Goal: Information Seeking & Learning: Learn about a topic

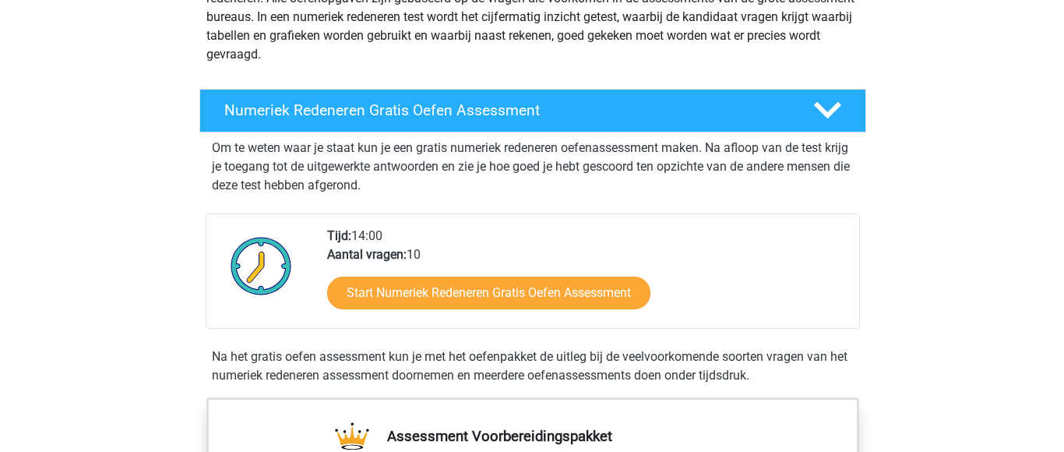
scroll to position [234, 0]
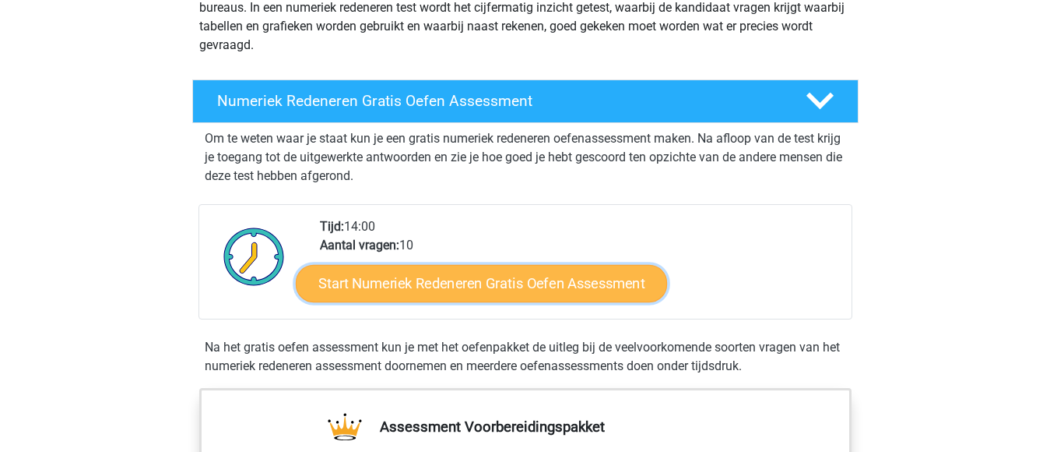
click at [477, 288] on link "Start Numeriek Redeneren Gratis Oefen Assessment" at bounding box center [481, 282] width 371 height 37
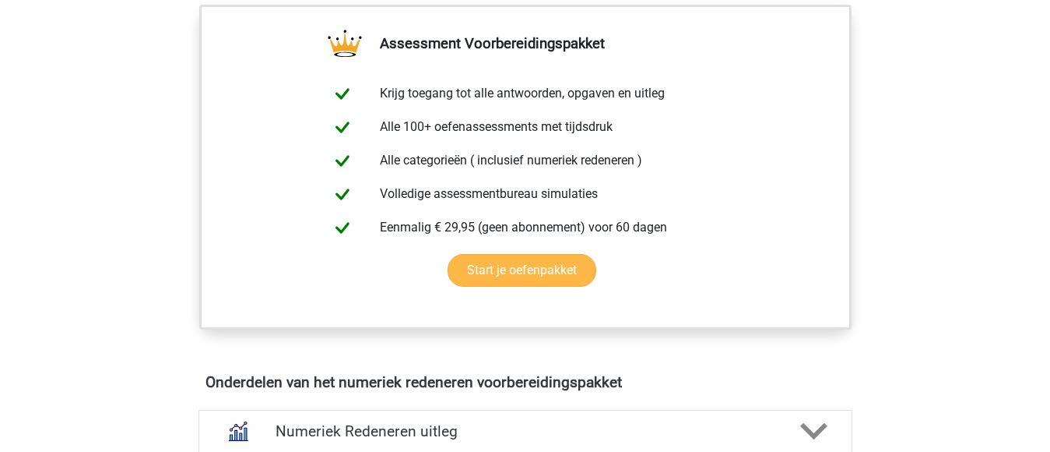
scroll to position [623, 0]
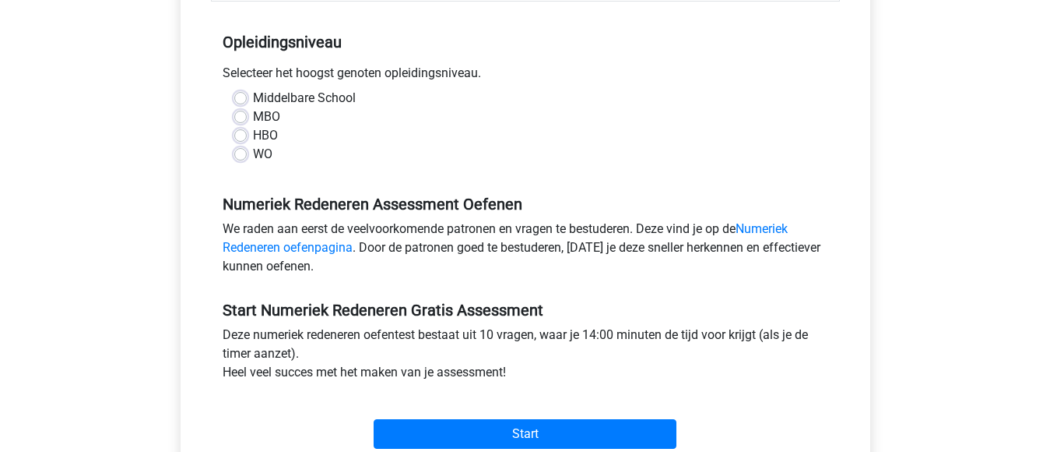
scroll to position [311, 0]
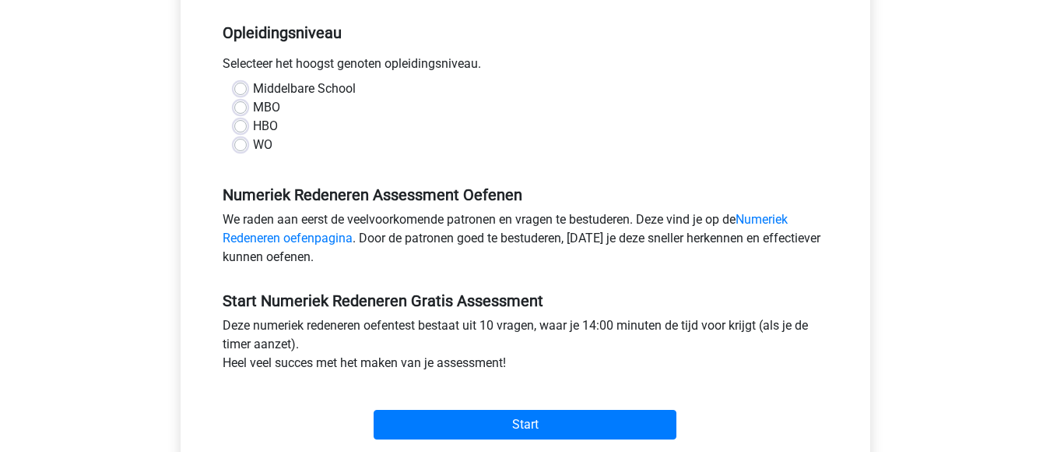
click at [253, 89] on label "Middelbare School" at bounding box center [304, 88] width 103 height 19
click at [246, 89] on input "Middelbare School" at bounding box center [240, 87] width 12 height 16
radio input "true"
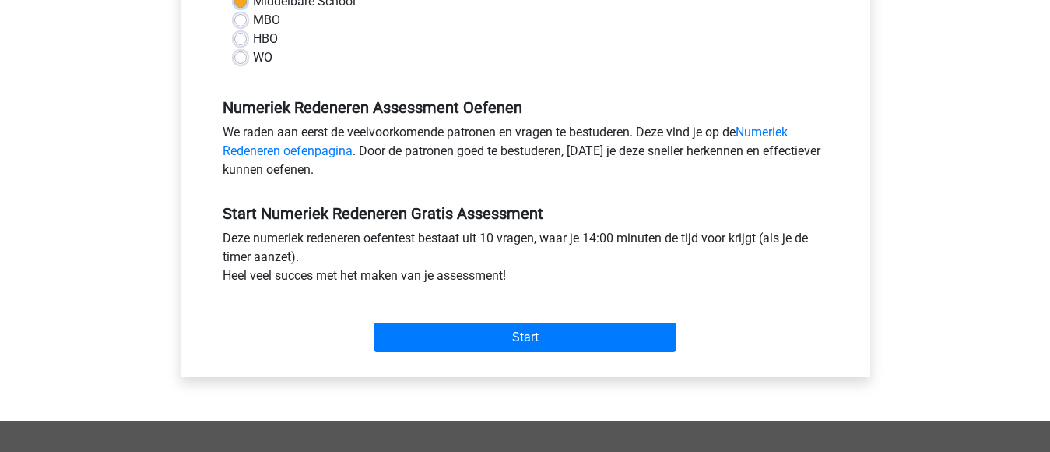
scroll to position [467, 0]
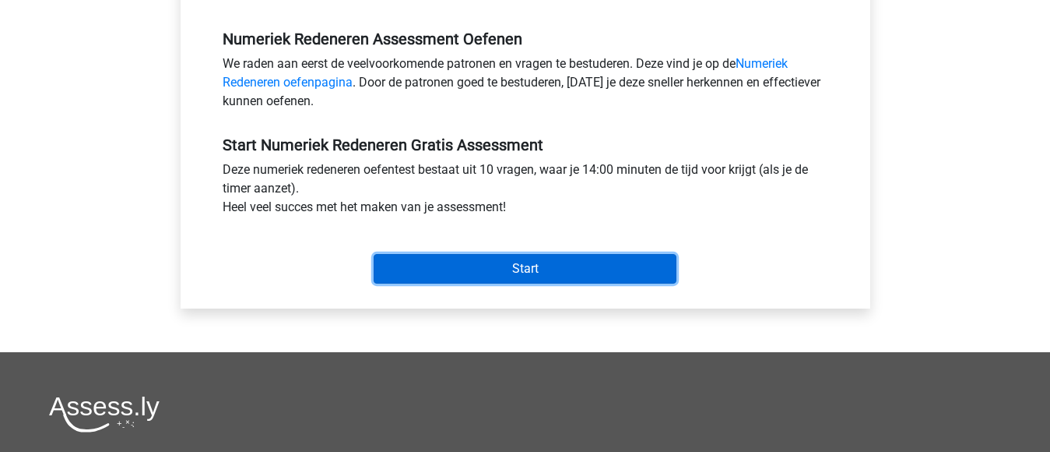
click at [528, 269] on input "Start" at bounding box center [525, 269] width 303 height 30
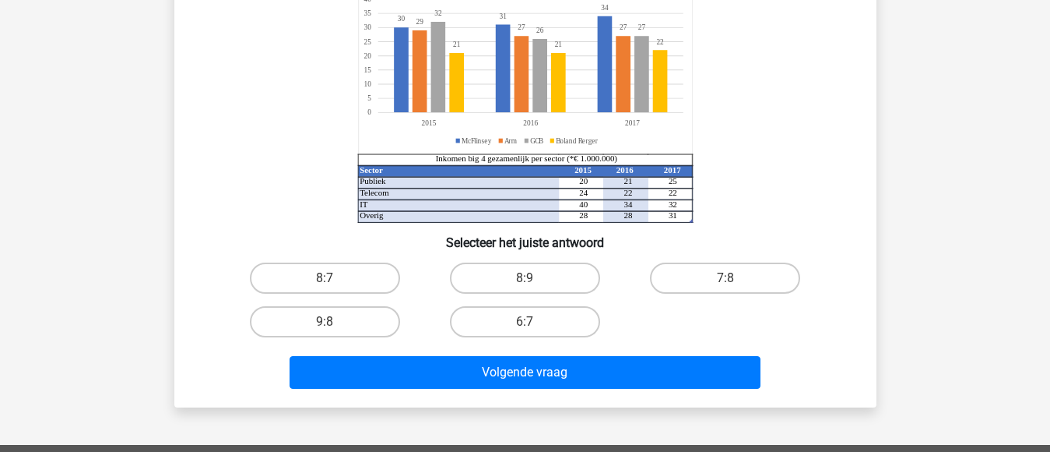
scroll to position [156, 0]
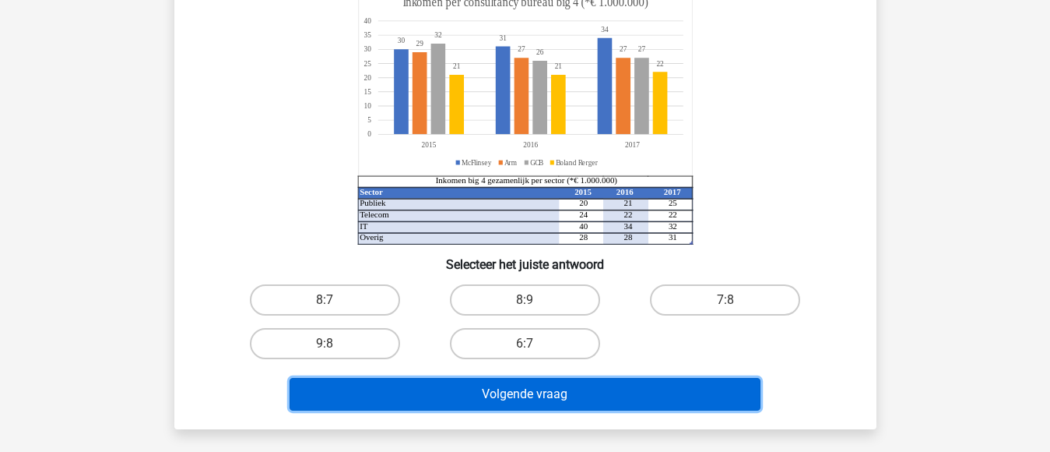
click at [579, 396] on button "Volgende vraag" at bounding box center [525, 394] width 471 height 33
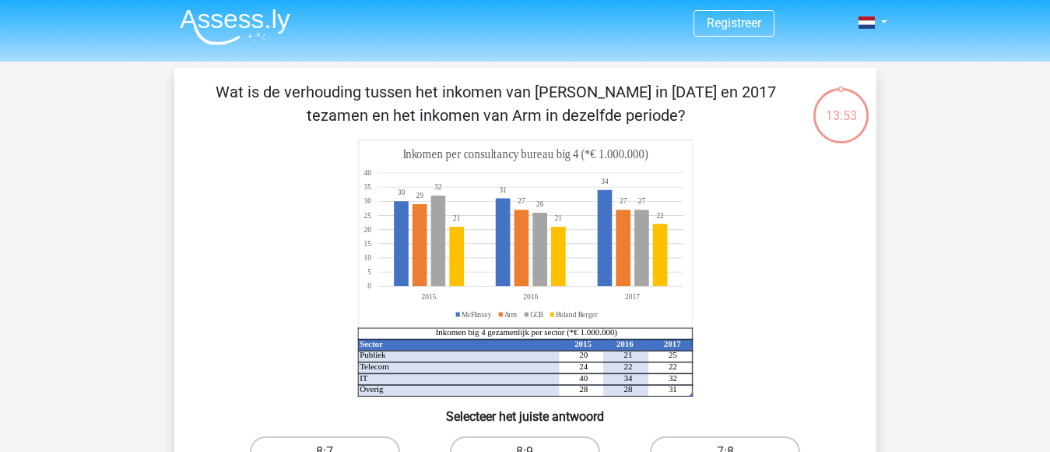
scroll to position [0, 0]
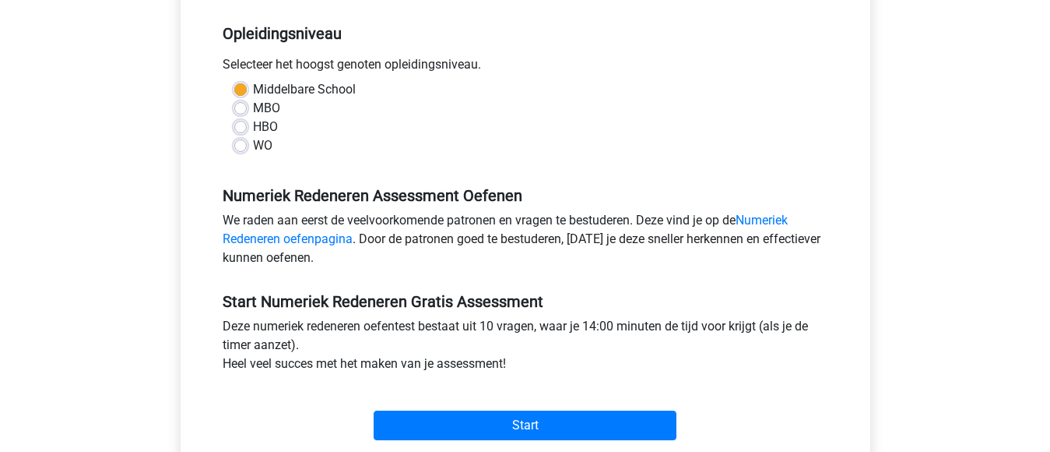
scroll to position [156, 0]
